Goal: Information Seeking & Learning: Learn about a topic

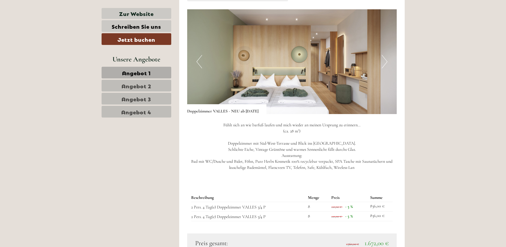
scroll to position [762, 0]
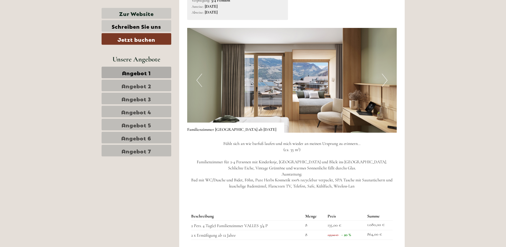
scroll to position [414, 0]
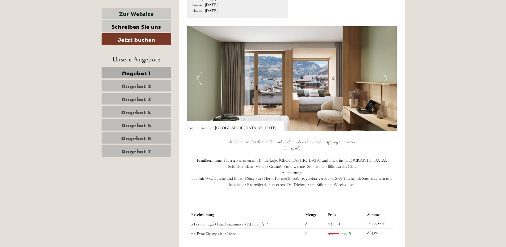
click at [385, 80] on button "Next" at bounding box center [385, 78] width 6 height 13
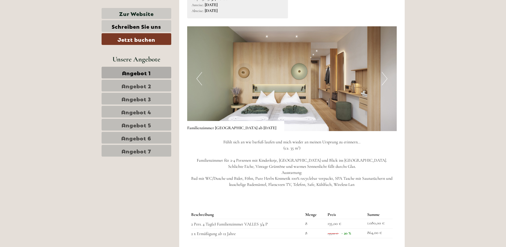
click at [385, 80] on button "Next" at bounding box center [385, 78] width 6 height 13
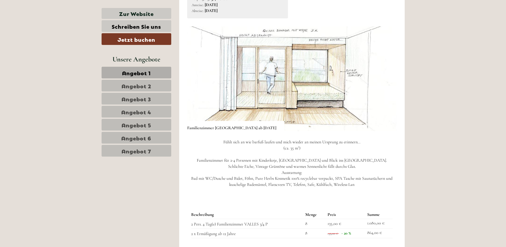
click at [385, 80] on button "Next" at bounding box center [385, 78] width 6 height 13
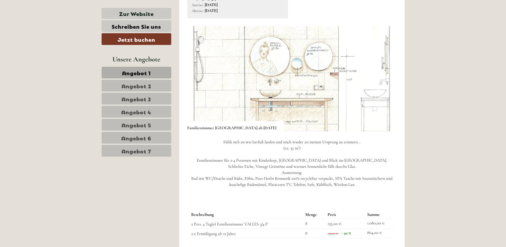
click at [385, 78] on button "Next" at bounding box center [385, 78] width 6 height 13
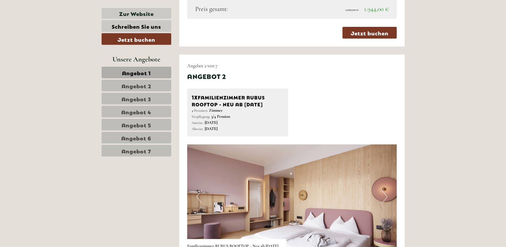
scroll to position [693, 0]
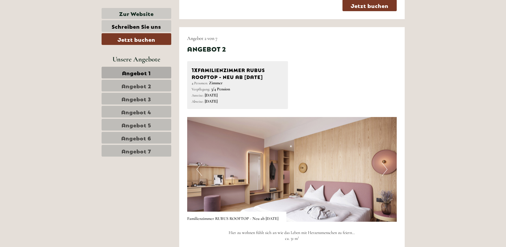
click at [385, 170] on button "Next" at bounding box center [385, 169] width 6 height 13
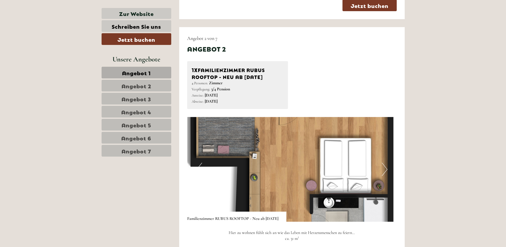
click at [385, 170] on button "Next" at bounding box center [385, 169] width 6 height 13
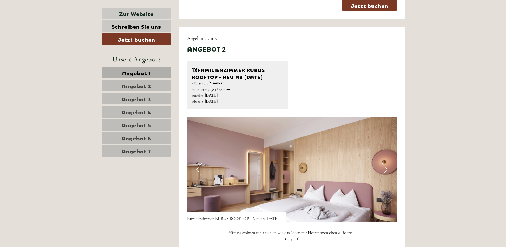
click at [385, 170] on button "Next" at bounding box center [385, 169] width 6 height 13
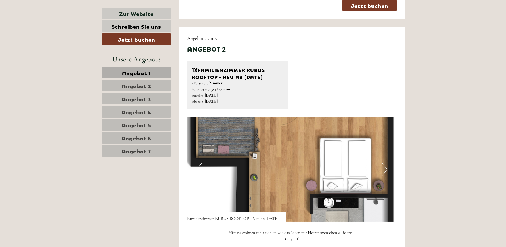
click at [385, 170] on button "Next" at bounding box center [385, 169] width 6 height 13
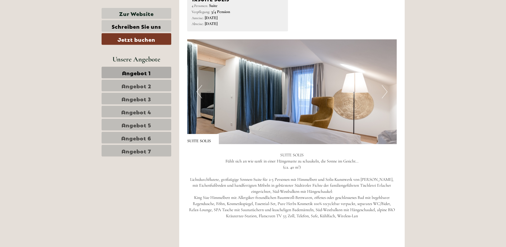
scroll to position [1134, 0]
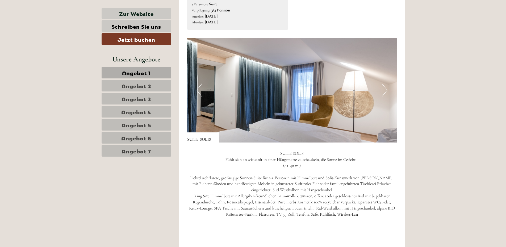
click at [387, 91] on button "Next" at bounding box center [385, 89] width 6 height 13
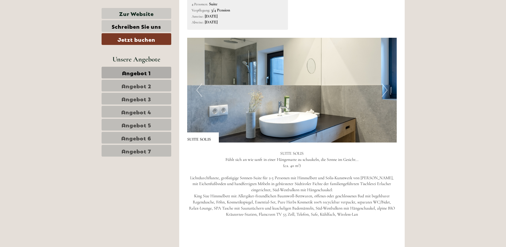
click at [387, 91] on button "Next" at bounding box center [385, 89] width 6 height 13
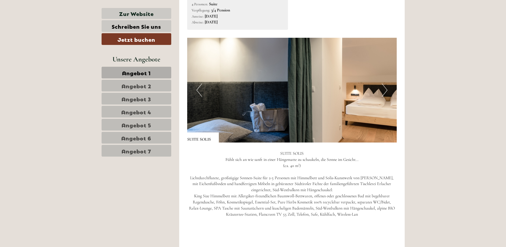
click at [387, 91] on button "Next" at bounding box center [385, 89] width 6 height 13
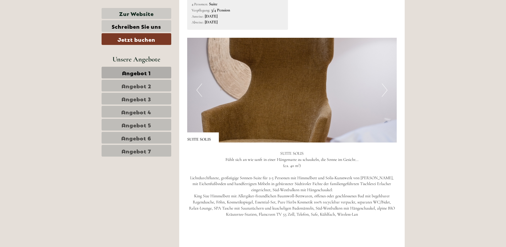
click at [387, 91] on button "Next" at bounding box center [385, 89] width 6 height 13
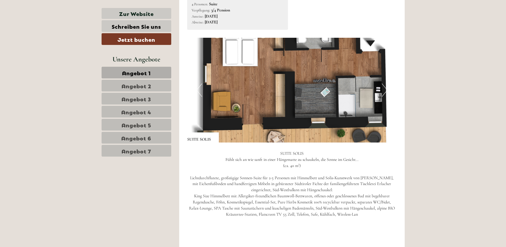
click at [385, 92] on button "Next" at bounding box center [385, 89] width 6 height 13
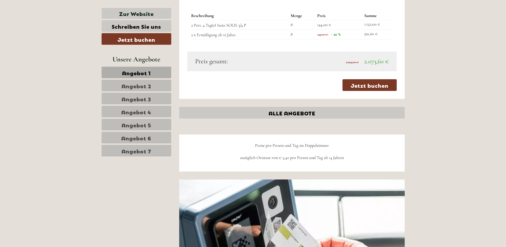
scroll to position [1342, 0]
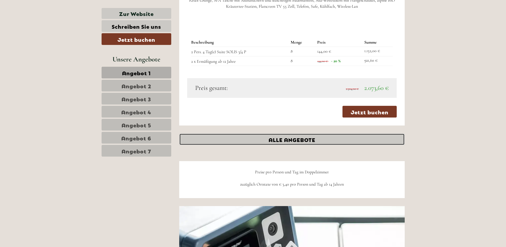
click at [310, 141] on link "ALLE ANGEBOTE" at bounding box center [291, 139] width 225 height 12
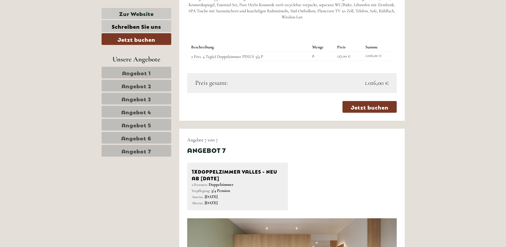
scroll to position [2202, 0]
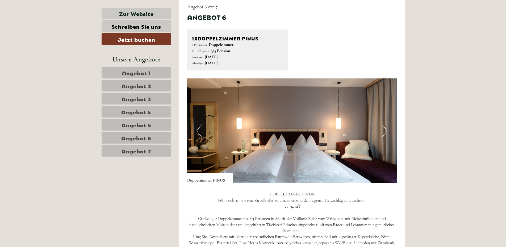
click at [386, 134] on button "Next" at bounding box center [385, 130] width 6 height 13
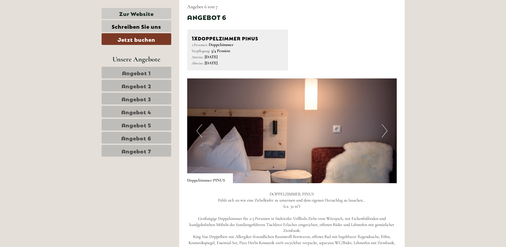
click at [386, 134] on button "Next" at bounding box center [385, 130] width 6 height 13
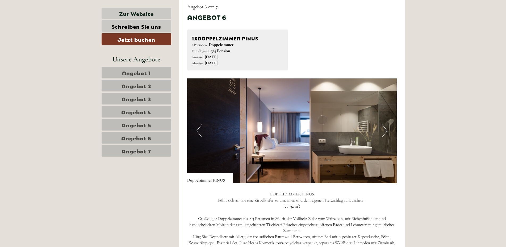
click at [386, 134] on button "Next" at bounding box center [385, 130] width 6 height 13
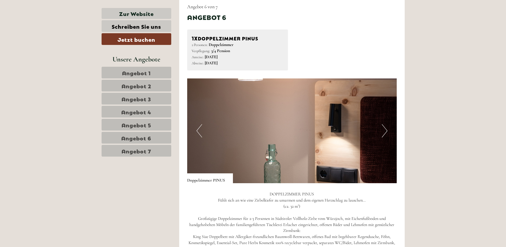
click at [386, 134] on button "Next" at bounding box center [385, 130] width 6 height 13
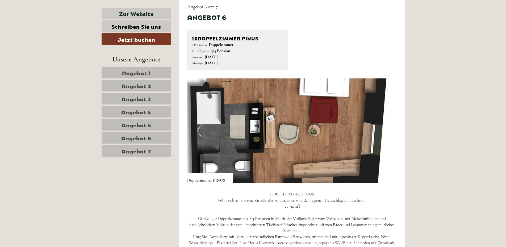
click at [386, 134] on button "Next" at bounding box center [385, 130] width 6 height 13
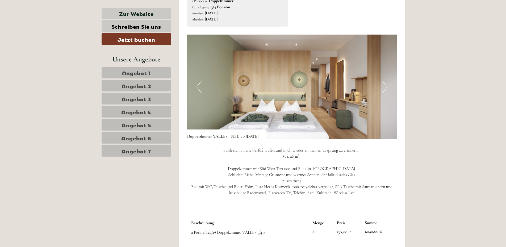
scroll to position [2610, 0]
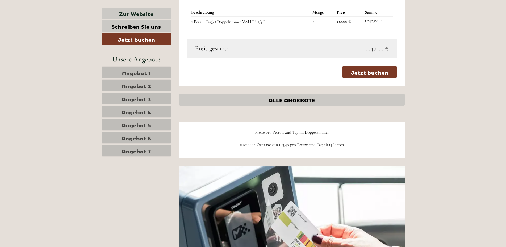
scroll to position [2889, 0]
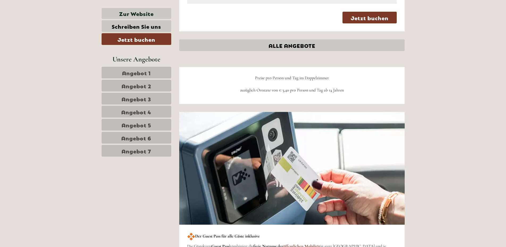
click at [119, 150] on link "Angebot 7" at bounding box center [137, 151] width 70 height 12
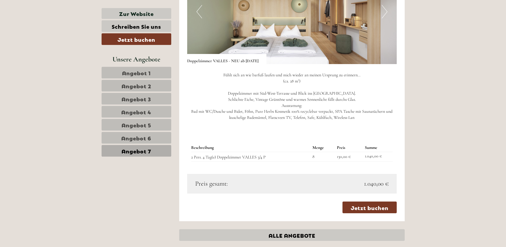
scroll to position [486, 0]
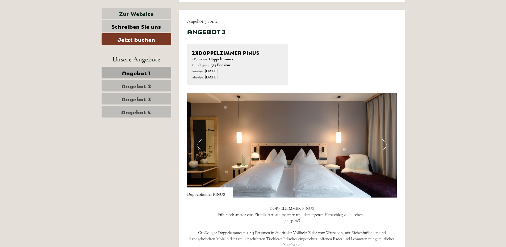
scroll to position [1292, 0]
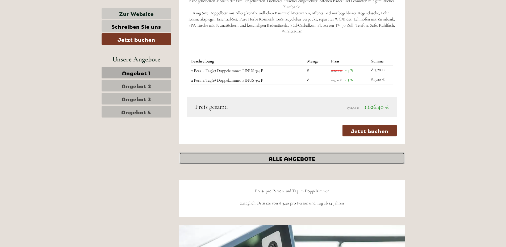
click at [301, 159] on link "ALLE ANGEBOTE" at bounding box center [291, 158] width 225 height 12
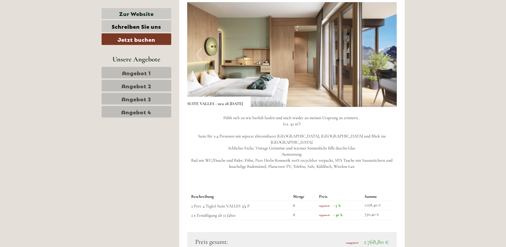
scroll to position [1524, 0]
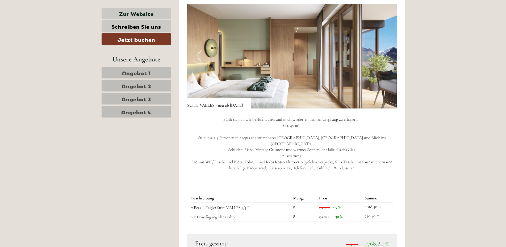
click at [385, 63] on button "Next" at bounding box center [385, 55] width 6 height 13
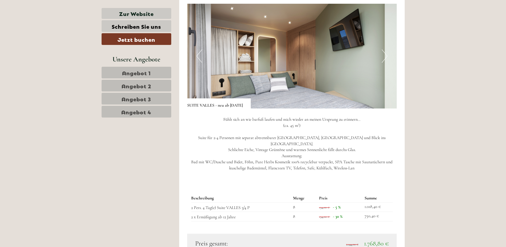
click at [385, 63] on button "Next" at bounding box center [385, 55] width 6 height 13
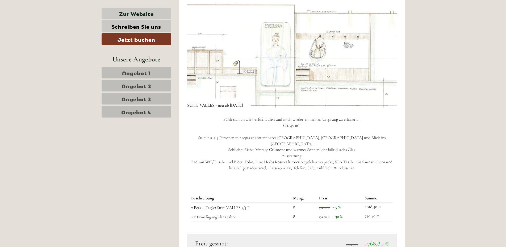
click at [387, 63] on img at bounding box center [292, 56] width 210 height 105
click at [388, 65] on img at bounding box center [292, 56] width 210 height 105
click at [387, 63] on button "Next" at bounding box center [385, 55] width 6 height 13
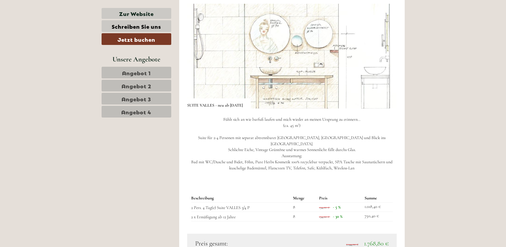
click at [387, 63] on button "Next" at bounding box center [385, 55] width 6 height 13
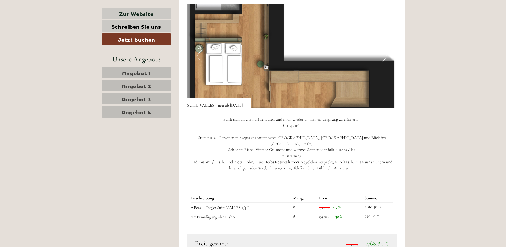
click at [386, 63] on button "Next" at bounding box center [385, 55] width 6 height 13
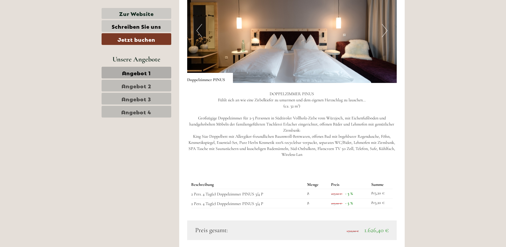
scroll to position [1407, 0]
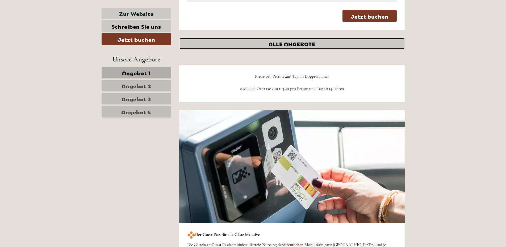
click at [300, 44] on link "ALLE ANGEBOTE" at bounding box center [291, 44] width 225 height 12
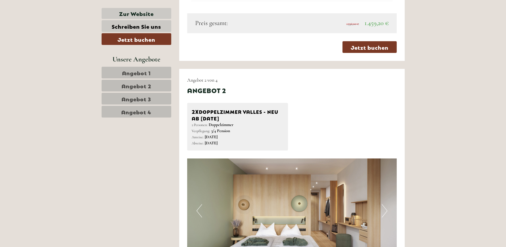
scroll to position [388, 0]
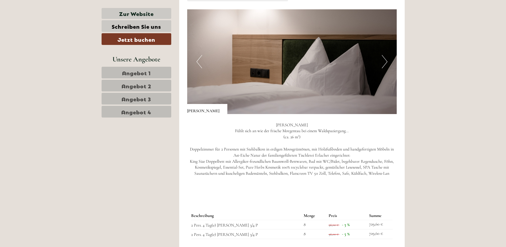
click at [384, 60] on button "Next" at bounding box center [385, 61] width 6 height 13
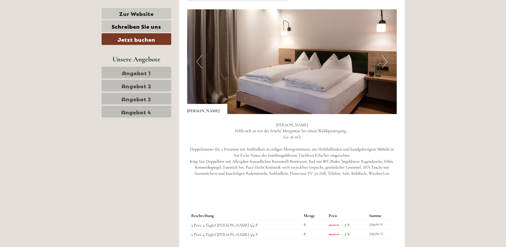
click at [384, 60] on button "Next" at bounding box center [385, 61] width 6 height 13
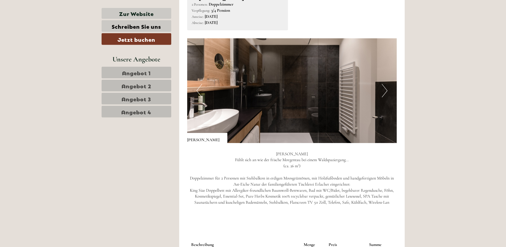
scroll to position [347, 0]
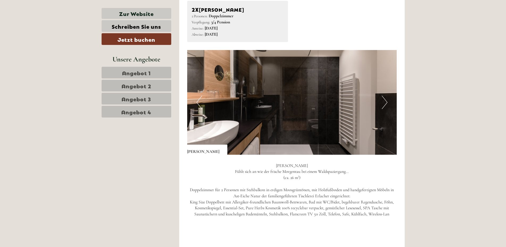
click at [385, 103] on button "Next" at bounding box center [385, 102] width 6 height 13
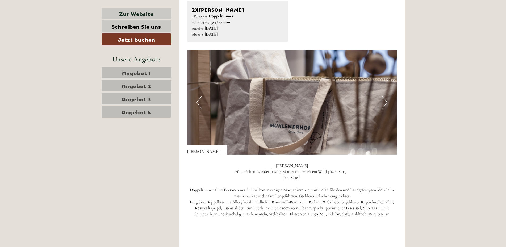
click at [385, 103] on button "Next" at bounding box center [385, 102] width 6 height 13
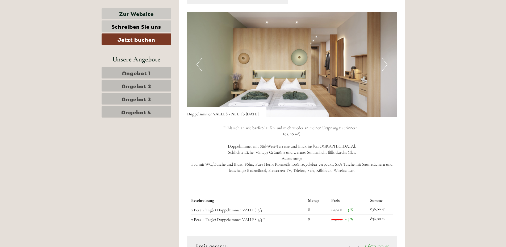
scroll to position [769, 0]
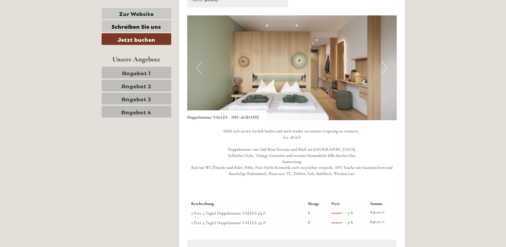
click at [385, 68] on button "Next" at bounding box center [385, 67] width 6 height 13
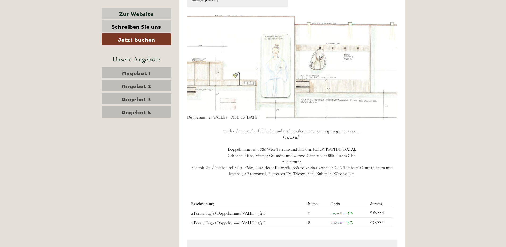
click at [385, 68] on button "Next" at bounding box center [385, 67] width 6 height 13
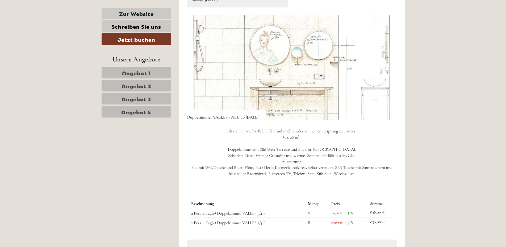
click at [385, 68] on button "Next" at bounding box center [385, 67] width 6 height 13
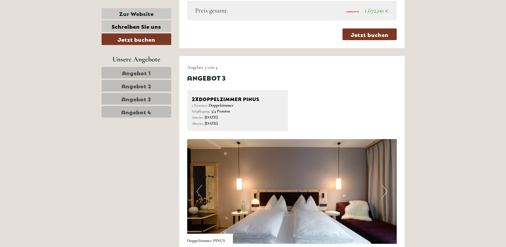
scroll to position [1034, 0]
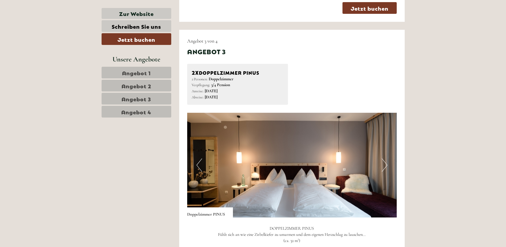
click at [386, 167] on button "Next" at bounding box center [385, 164] width 6 height 13
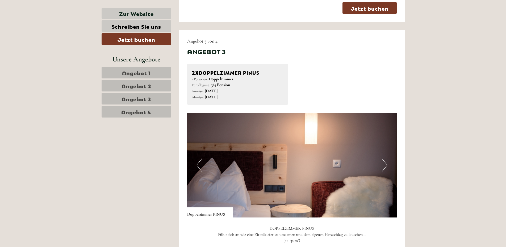
click at [386, 167] on button "Next" at bounding box center [385, 164] width 6 height 13
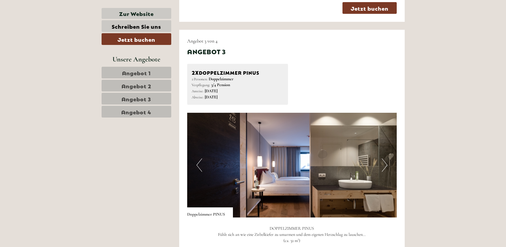
click at [386, 167] on button "Next" at bounding box center [385, 164] width 6 height 13
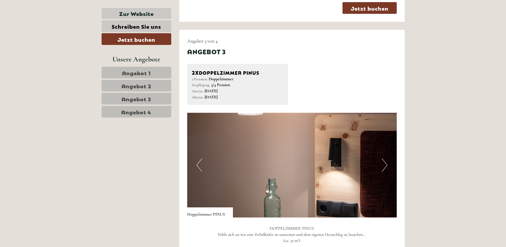
click at [386, 167] on button "Next" at bounding box center [385, 164] width 6 height 13
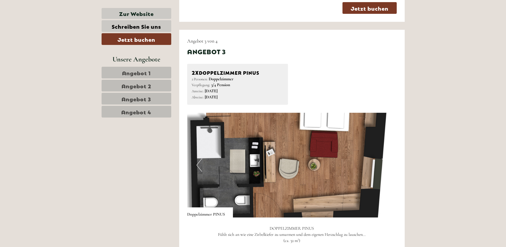
click at [386, 167] on button "Next" at bounding box center [385, 164] width 6 height 13
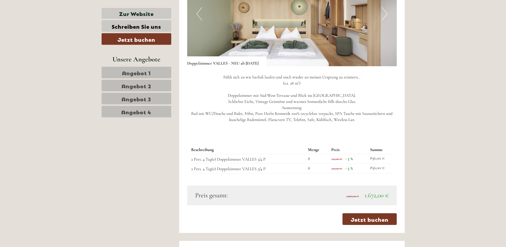
scroll to position [796, 0]
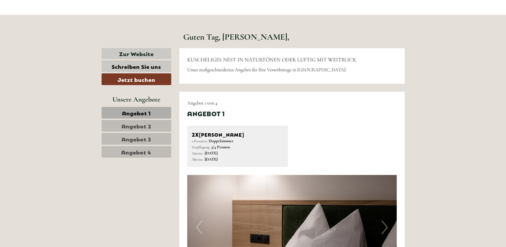
scroll to position [238, 0]
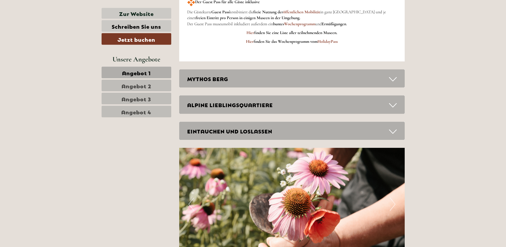
scroll to position [1666, 0]
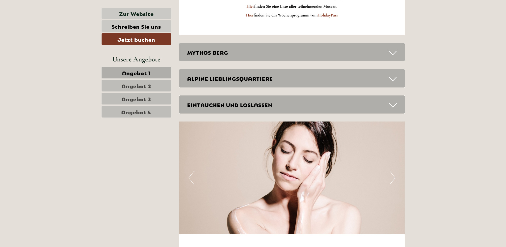
click at [392, 79] on icon at bounding box center [393, 78] width 8 height 9
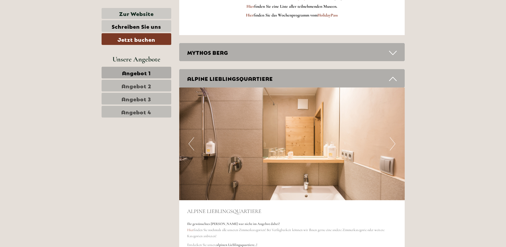
scroll to position [1904, 0]
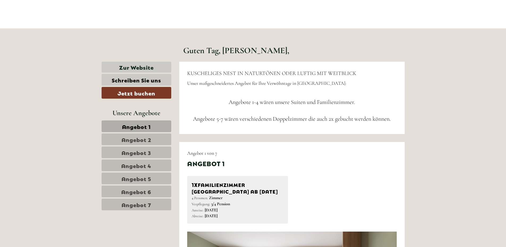
scroll to position [238, 0]
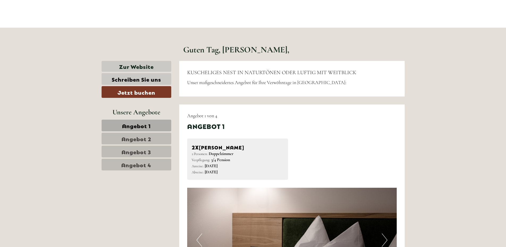
scroll to position [238, 0]
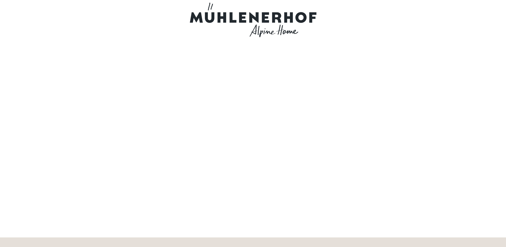
scroll to position [238, 0]
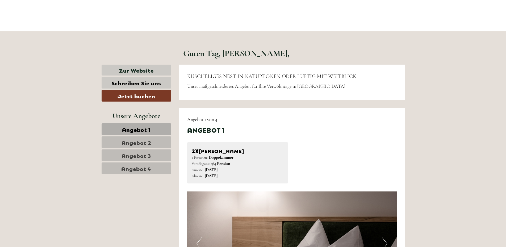
scroll to position [238, 0]
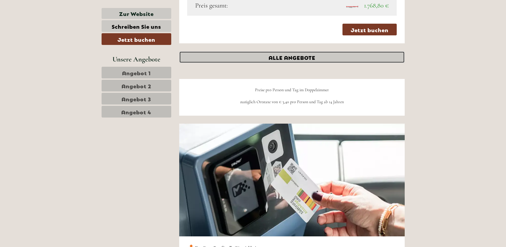
click at [348, 57] on link "ALLE ANGEBOTE" at bounding box center [291, 57] width 225 height 12
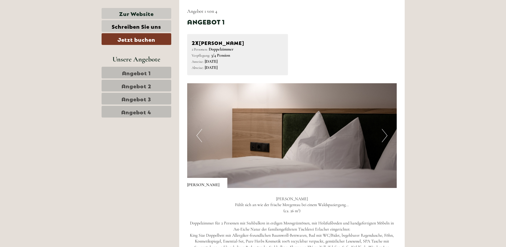
click at [386, 135] on button "Next" at bounding box center [385, 135] width 6 height 13
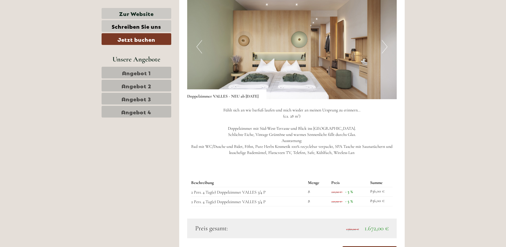
scroll to position [1028, 0]
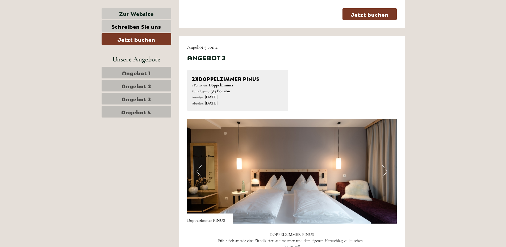
click at [384, 171] on button "Next" at bounding box center [385, 171] width 6 height 13
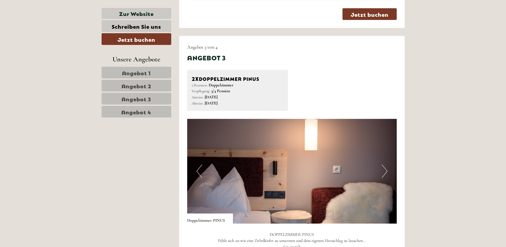
click at [386, 175] on button "Next" at bounding box center [385, 171] width 6 height 13
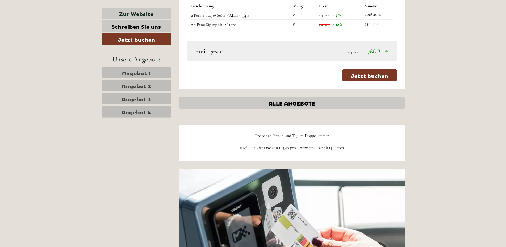
scroll to position [1742, 0]
